Goal: Find specific page/section: Find specific page/section

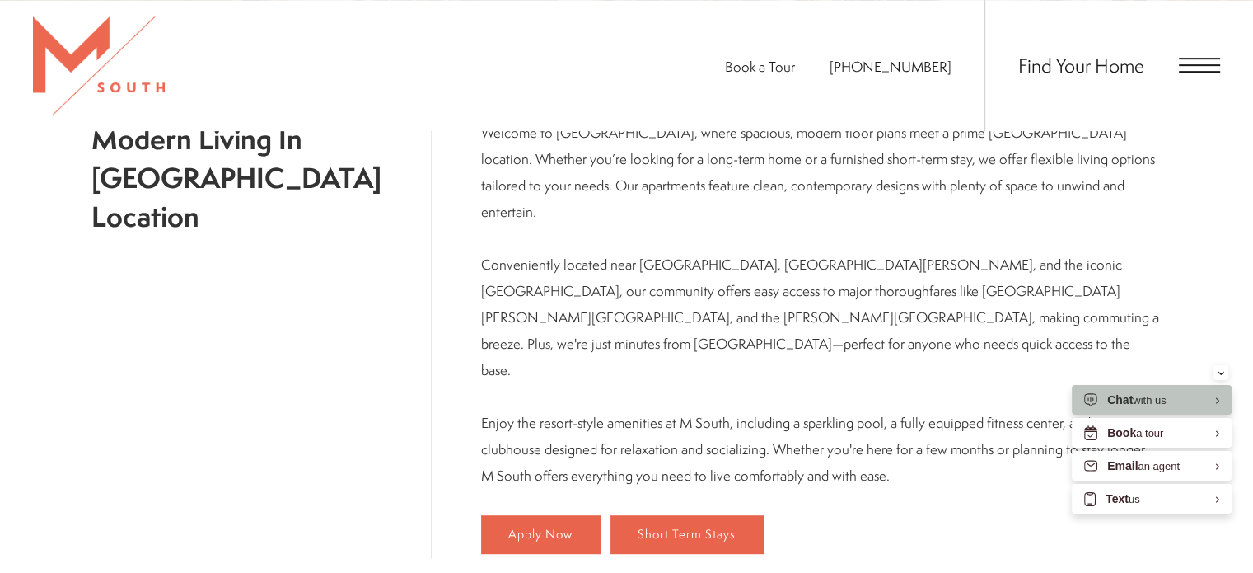
scroll to position [823, 0]
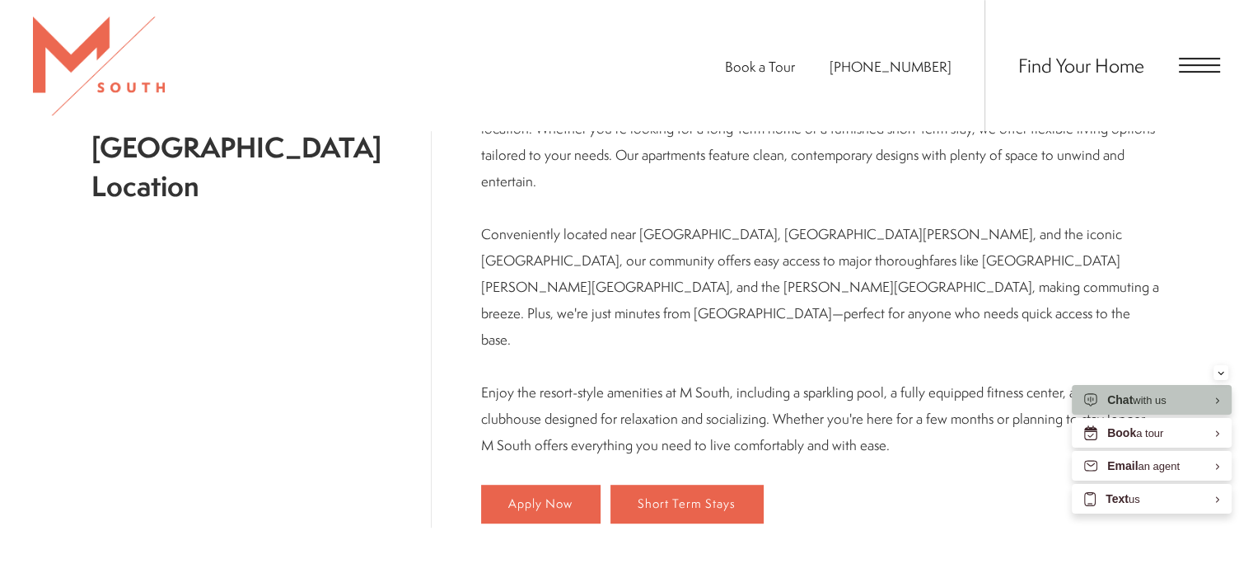
click at [1189, 59] on span "Open Menu" at bounding box center [1199, 65] width 41 height 15
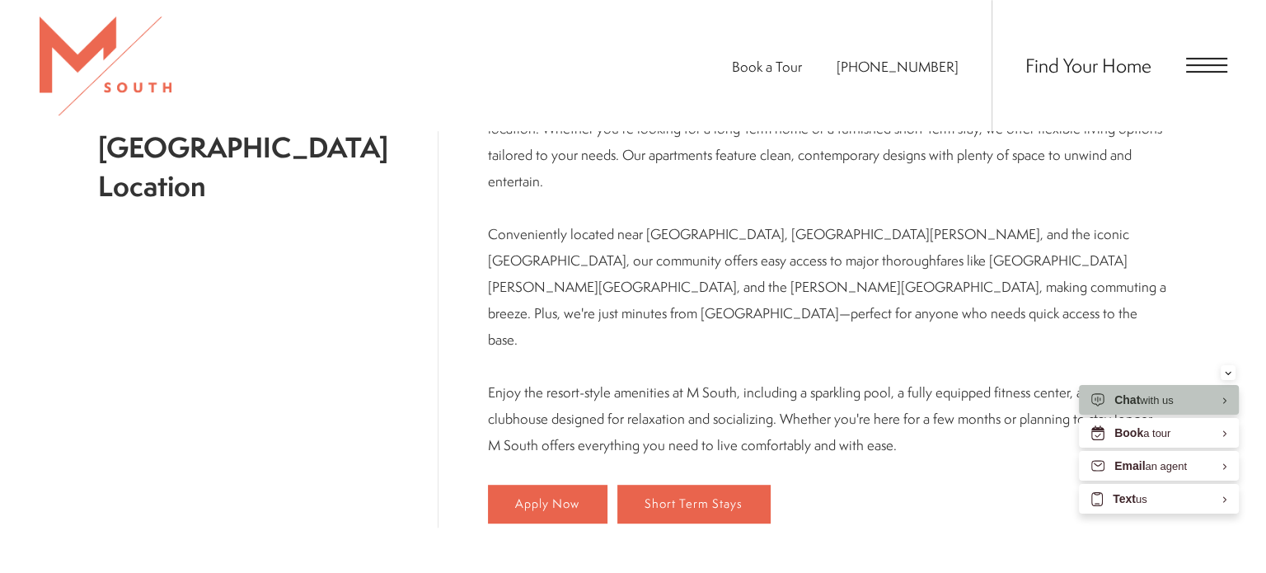
scroll to position [0, 0]
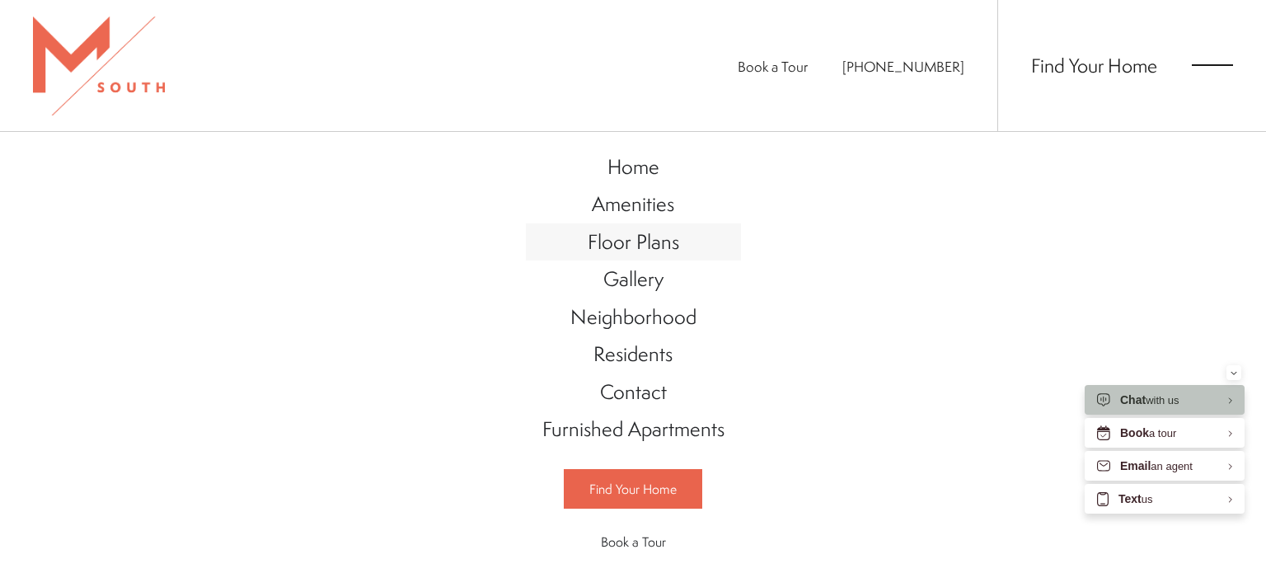
click at [632, 242] on span "Floor Plans" at bounding box center [633, 241] width 91 height 28
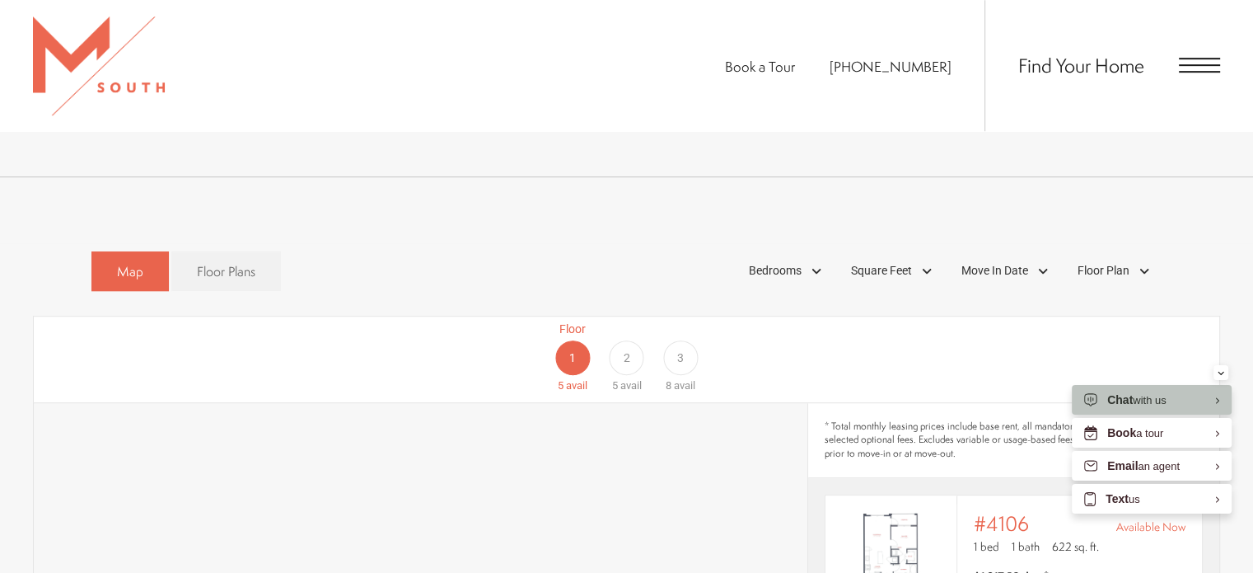
scroll to position [874, 0]
click at [227, 264] on link "Floor Plans" at bounding box center [226, 273] width 110 height 40
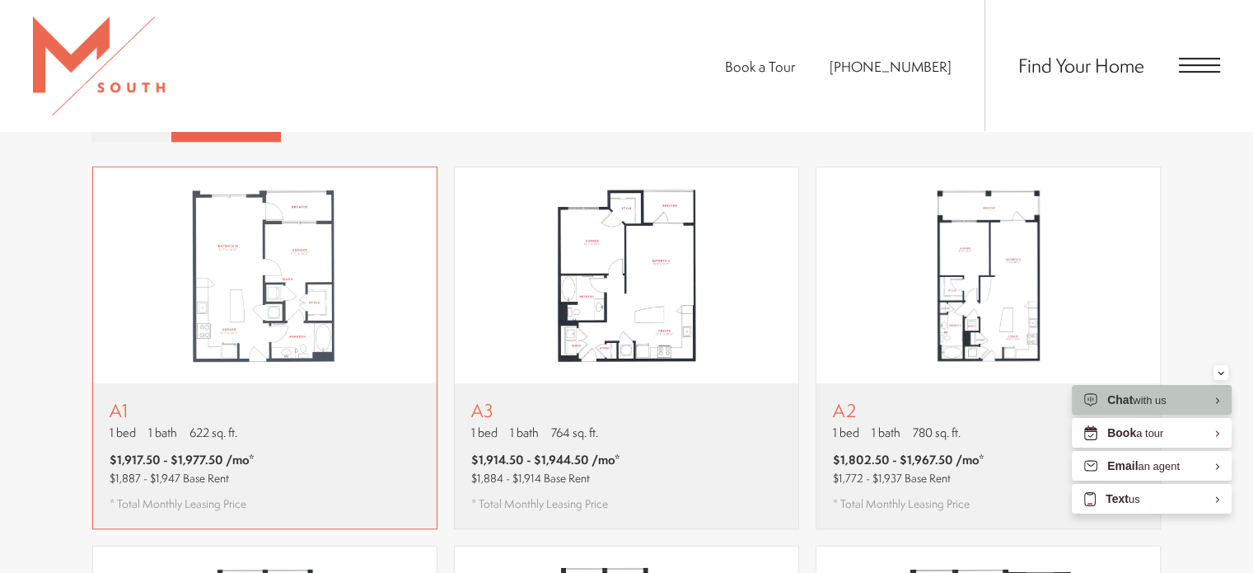
scroll to position [1025, 0]
click at [659, 410] on div "A3 1 bed 1 bath 764 sq. ft. $1,914.50 - $1,944.50 /mo* $1,884 - $1,914 Base Ren…" at bounding box center [627, 454] width 344 height 145
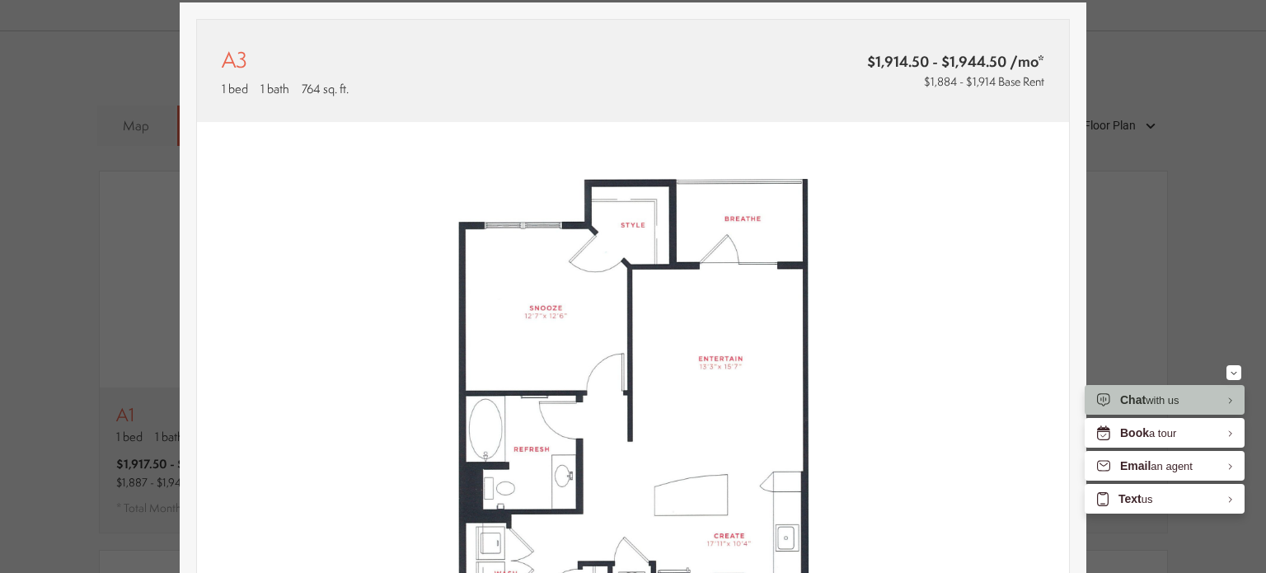
scroll to position [0, 0]
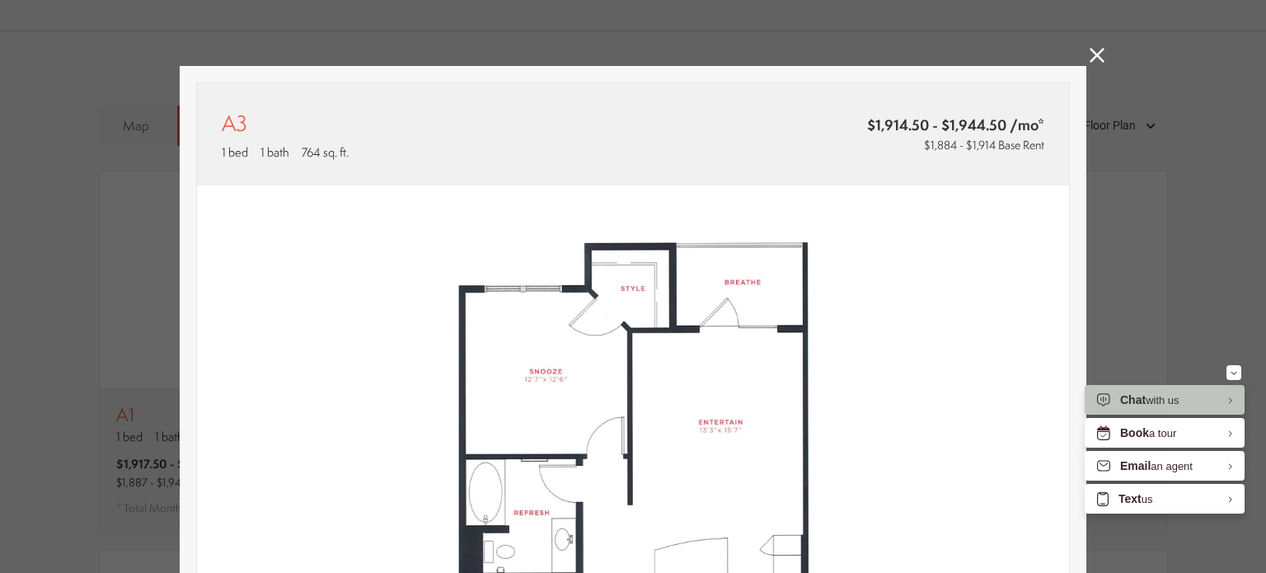
click at [1089, 64] on link at bounding box center [1096, 57] width 15 height 19
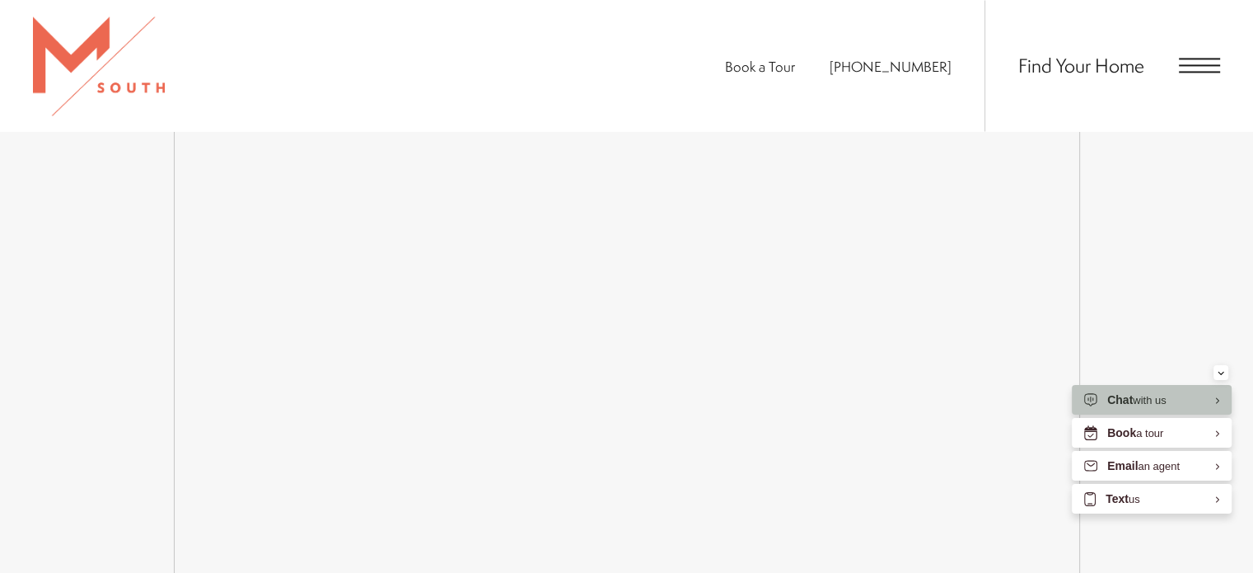
scroll to position [2723, 0]
